Goal: Information Seeking & Learning: Learn about a topic

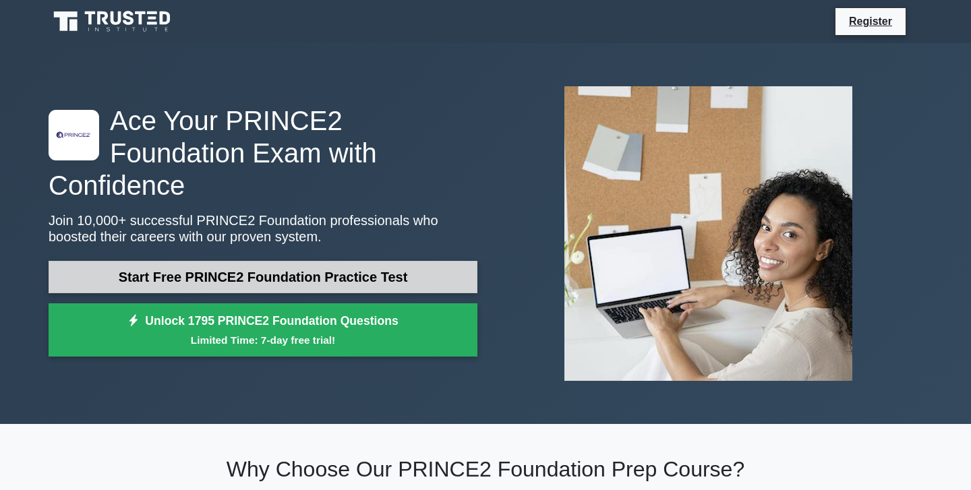
click at [304, 261] on link "Start Free PRINCE2 Foundation Practice Test" at bounding box center [263, 277] width 429 height 32
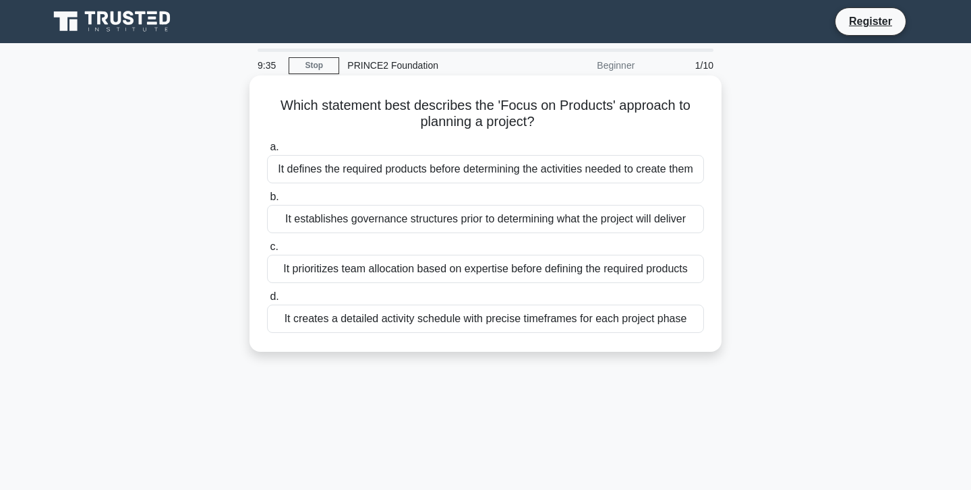
click at [397, 165] on div "It defines the required products before determining the activities needed to cr…" at bounding box center [485, 169] width 437 height 28
click at [267, 152] on input "a. It defines the required products before determining the activities needed to…" at bounding box center [267, 147] width 0 height 9
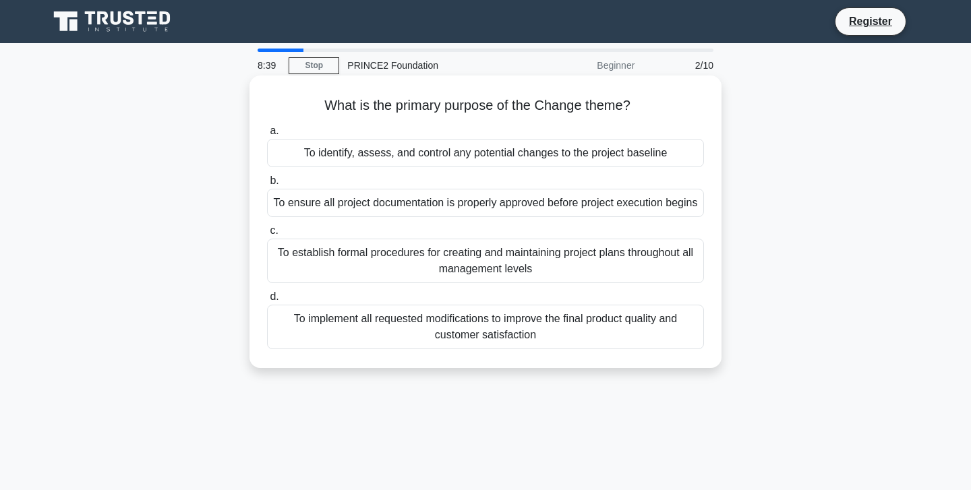
click at [443, 261] on div "To establish formal procedures for creating and maintaining project plans throu…" at bounding box center [485, 261] width 437 height 44
click at [267, 235] on input "c. To establish formal procedures for creating and maintaining project plans th…" at bounding box center [267, 231] width 0 height 9
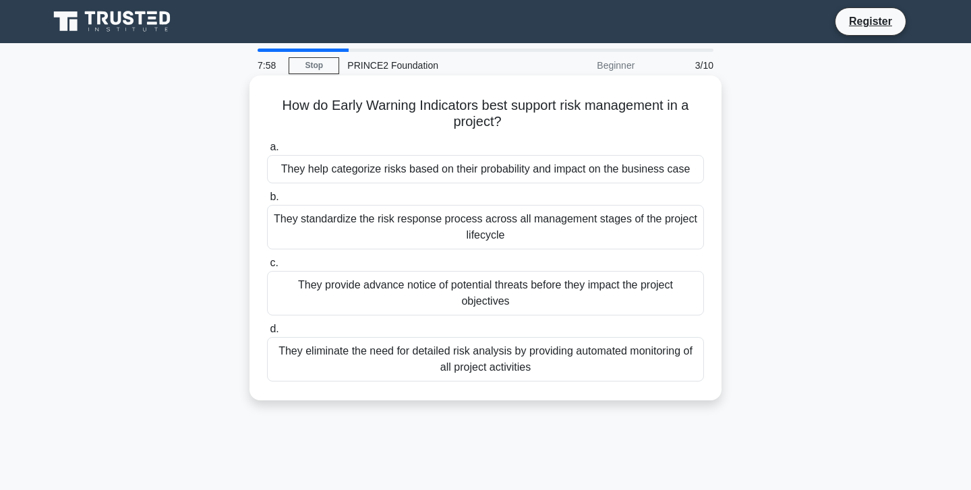
click at [475, 299] on div "They provide advance notice of potential threats before they impact the project…" at bounding box center [485, 293] width 437 height 44
click at [267, 268] on input "c. They provide advance notice of potential threats before they impact the proj…" at bounding box center [267, 263] width 0 height 9
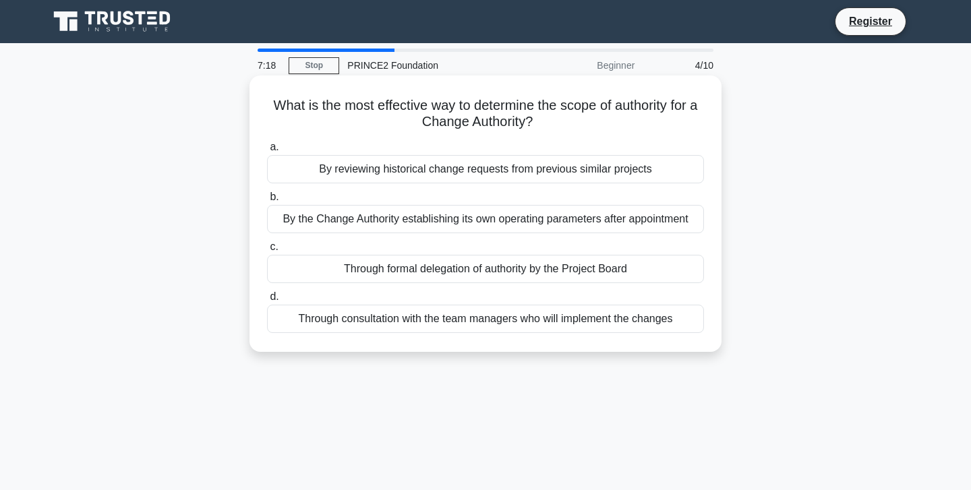
click at [485, 272] on div "Through formal delegation of authority by the Project Board" at bounding box center [485, 269] width 437 height 28
click at [267, 251] on input "c. Through formal delegation of authority by the Project Board" at bounding box center [267, 247] width 0 height 9
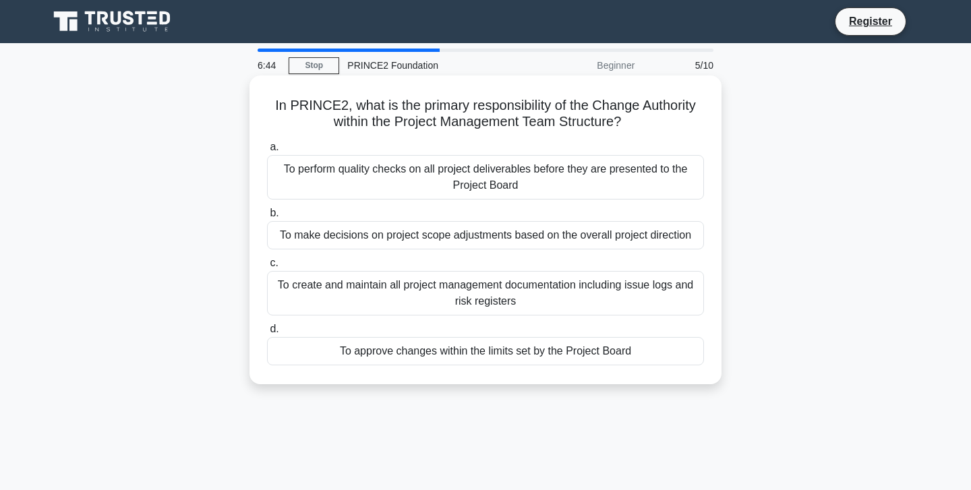
click at [484, 349] on div "To approve changes within the limits set by the Project Board" at bounding box center [485, 351] width 437 height 28
click at [267, 334] on input "d. To approve changes within the limits set by the Project Board" at bounding box center [267, 329] width 0 height 9
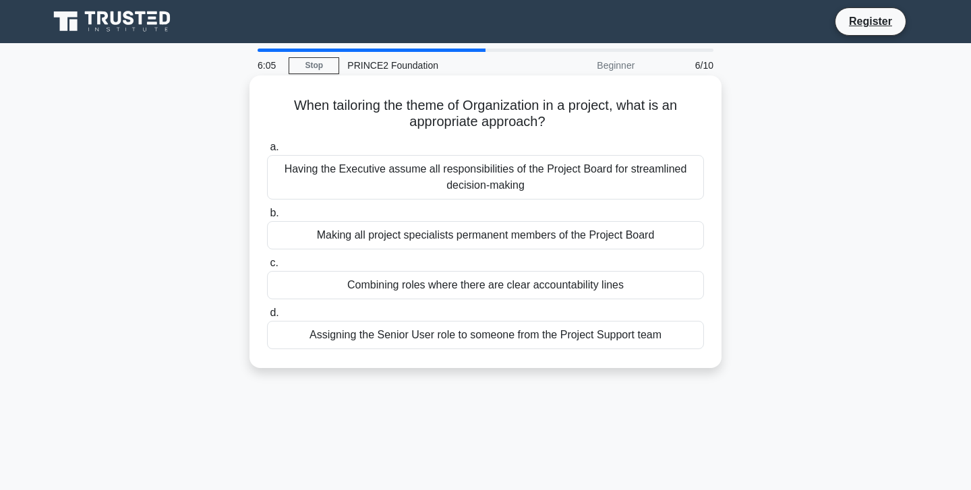
click at [524, 287] on div "Combining roles where there are clear accountability lines" at bounding box center [485, 285] width 437 height 28
click at [267, 268] on input "c. Combining roles where there are clear accountability lines" at bounding box center [267, 263] width 0 height 9
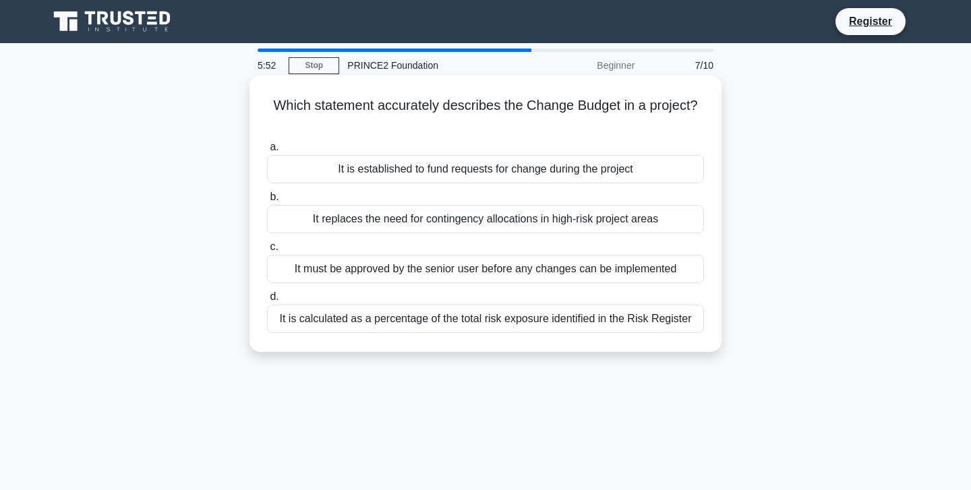
click at [541, 264] on div "It must be approved by the senior user before any changes can be implemented" at bounding box center [485, 269] width 437 height 28
click at [267, 251] on input "c. It must be approved by the senior user before any changes can be implemented" at bounding box center [267, 247] width 0 height 9
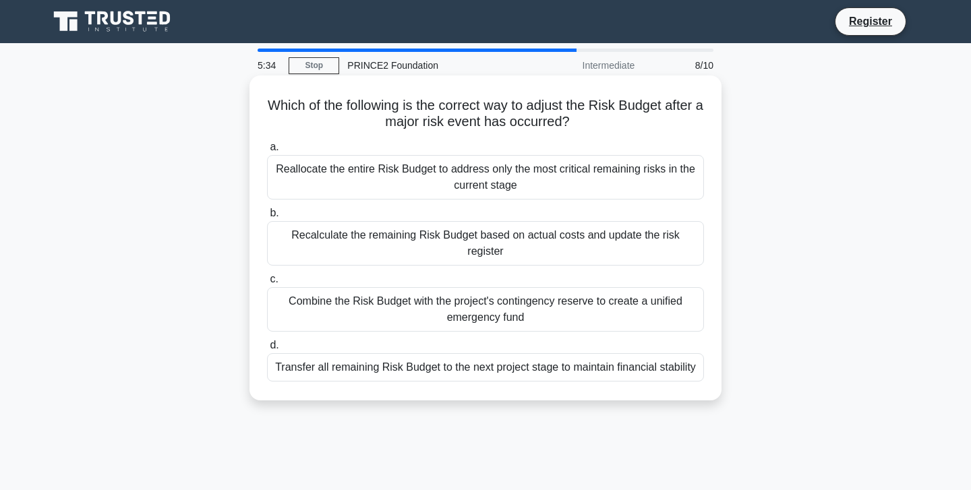
click at [544, 353] on div "Transfer all remaining Risk Budget to the next project stage to maintain financ…" at bounding box center [485, 367] width 437 height 28
click at [267, 350] on input "d. Transfer all remaining Risk Budget to the next project stage to maintain fin…" at bounding box center [267, 345] width 0 height 9
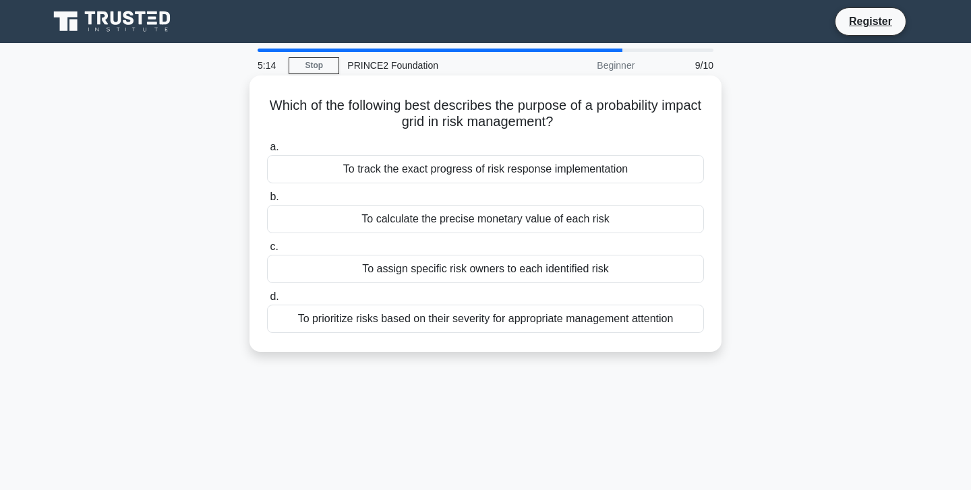
click at [525, 226] on div "To calculate the precise monetary value of each risk" at bounding box center [485, 219] width 437 height 28
click at [267, 202] on input "b. To calculate the precise monetary value of each risk" at bounding box center [267, 197] width 0 height 9
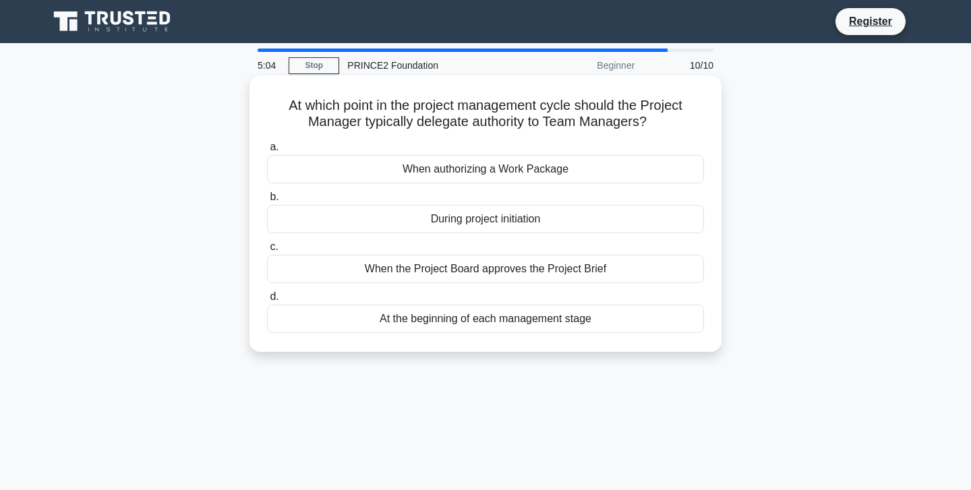
click at [514, 157] on div "When authorizing a Work Package" at bounding box center [485, 169] width 437 height 28
click at [267, 152] on input "a. When authorizing a Work Package" at bounding box center [267, 147] width 0 height 9
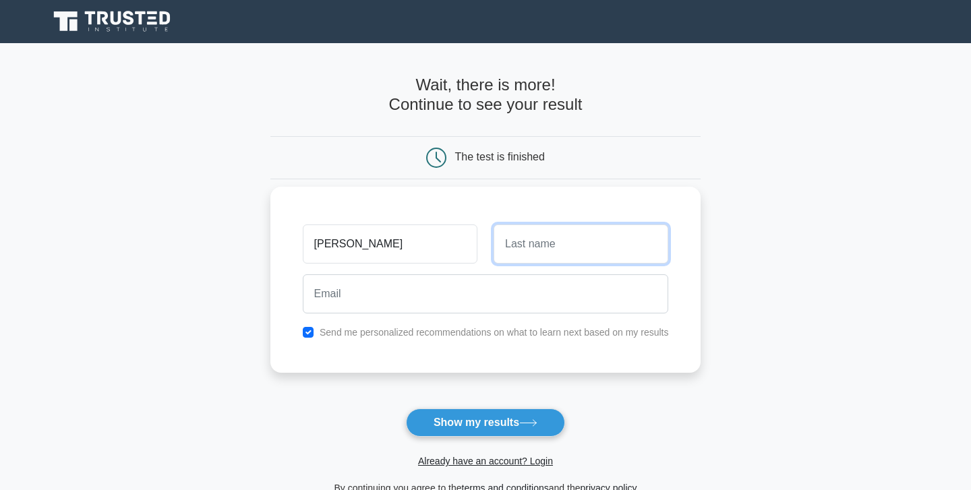
click at [591, 231] on input "text" at bounding box center [581, 244] width 175 height 39
click at [355, 243] on input "jean" at bounding box center [390, 244] width 175 height 39
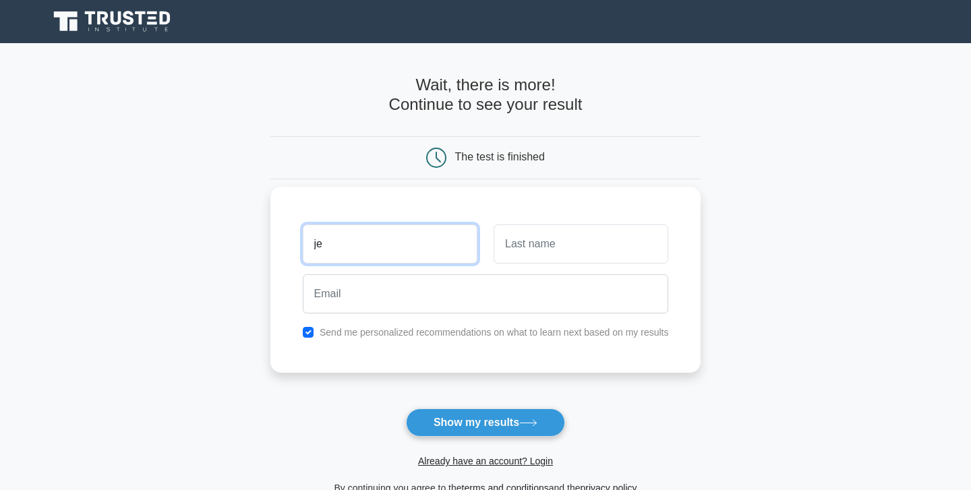
type input "j"
type input "aggie"
click at [555, 241] on input "text" at bounding box center [581, 244] width 175 height 39
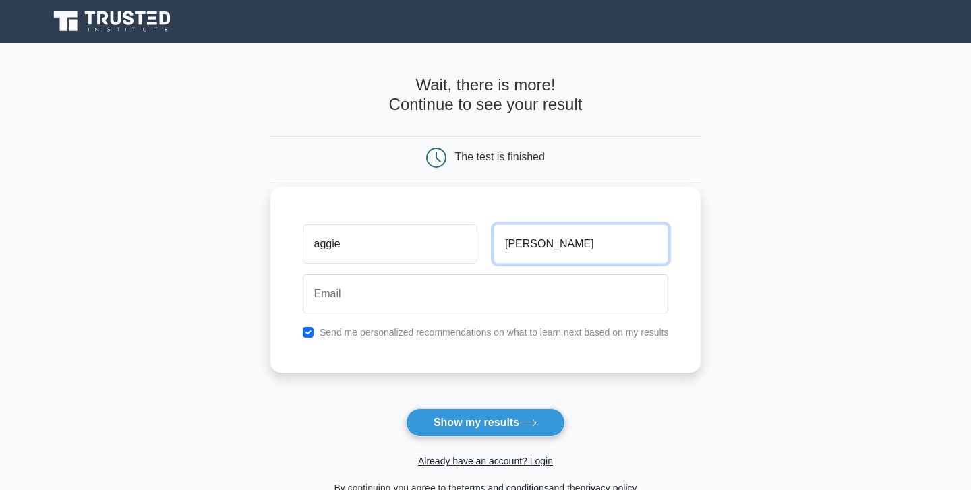
type input "david"
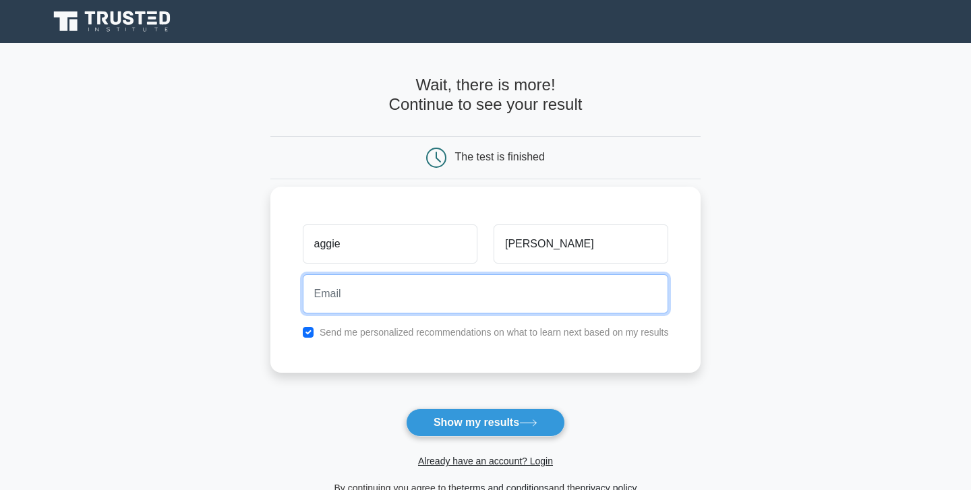
click at [419, 291] on input "email" at bounding box center [486, 293] width 366 height 39
type input "aggiegran@hotmail.com"
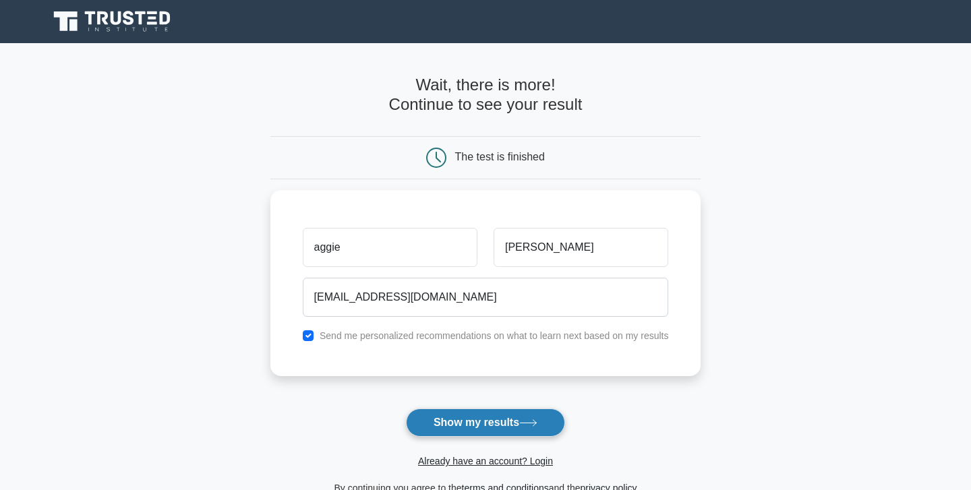
click at [506, 425] on button "Show my results" at bounding box center [485, 423] width 159 height 28
